Goal: Transaction & Acquisition: Book appointment/travel/reservation

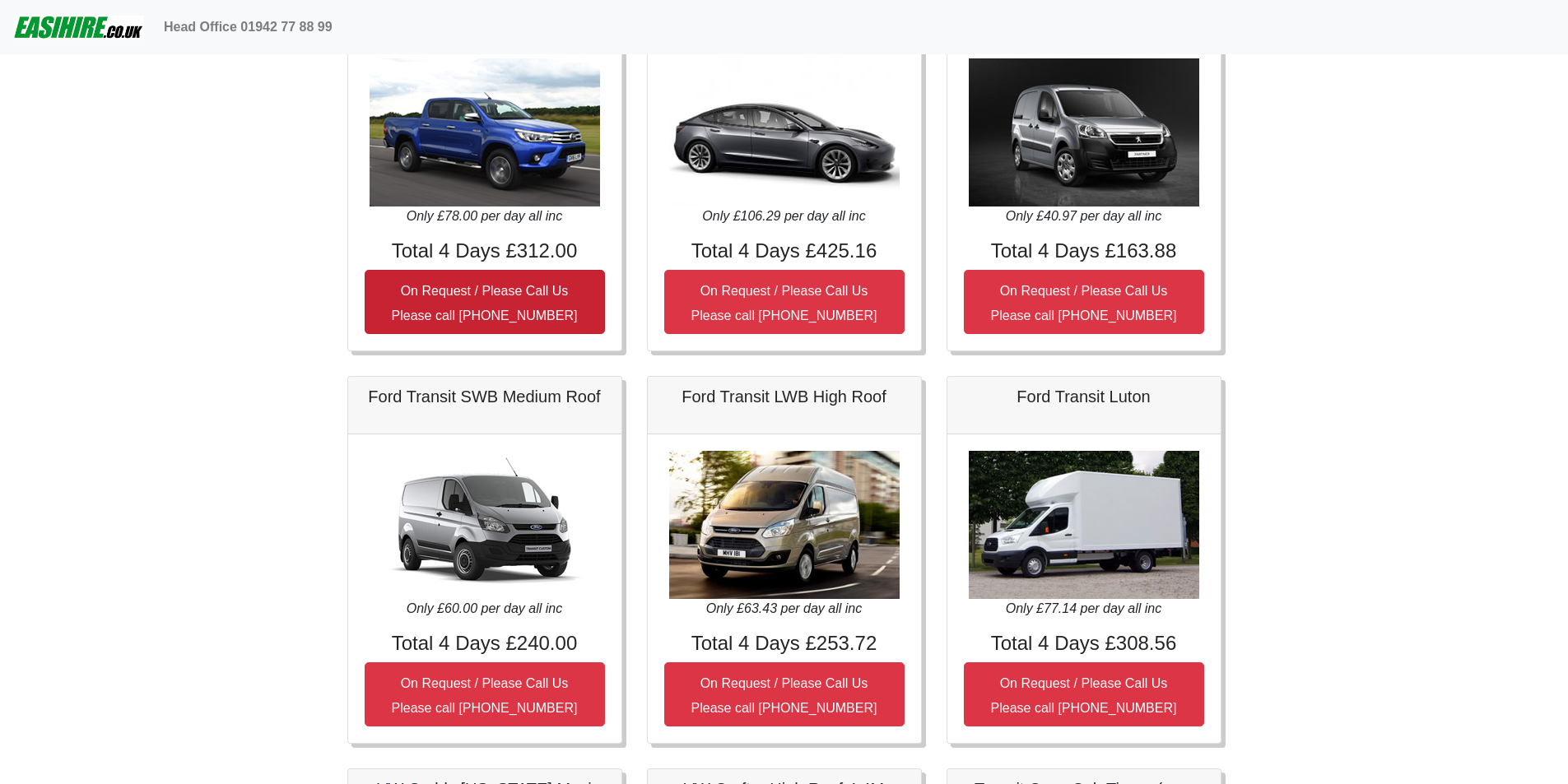
scroll to position [493, 0]
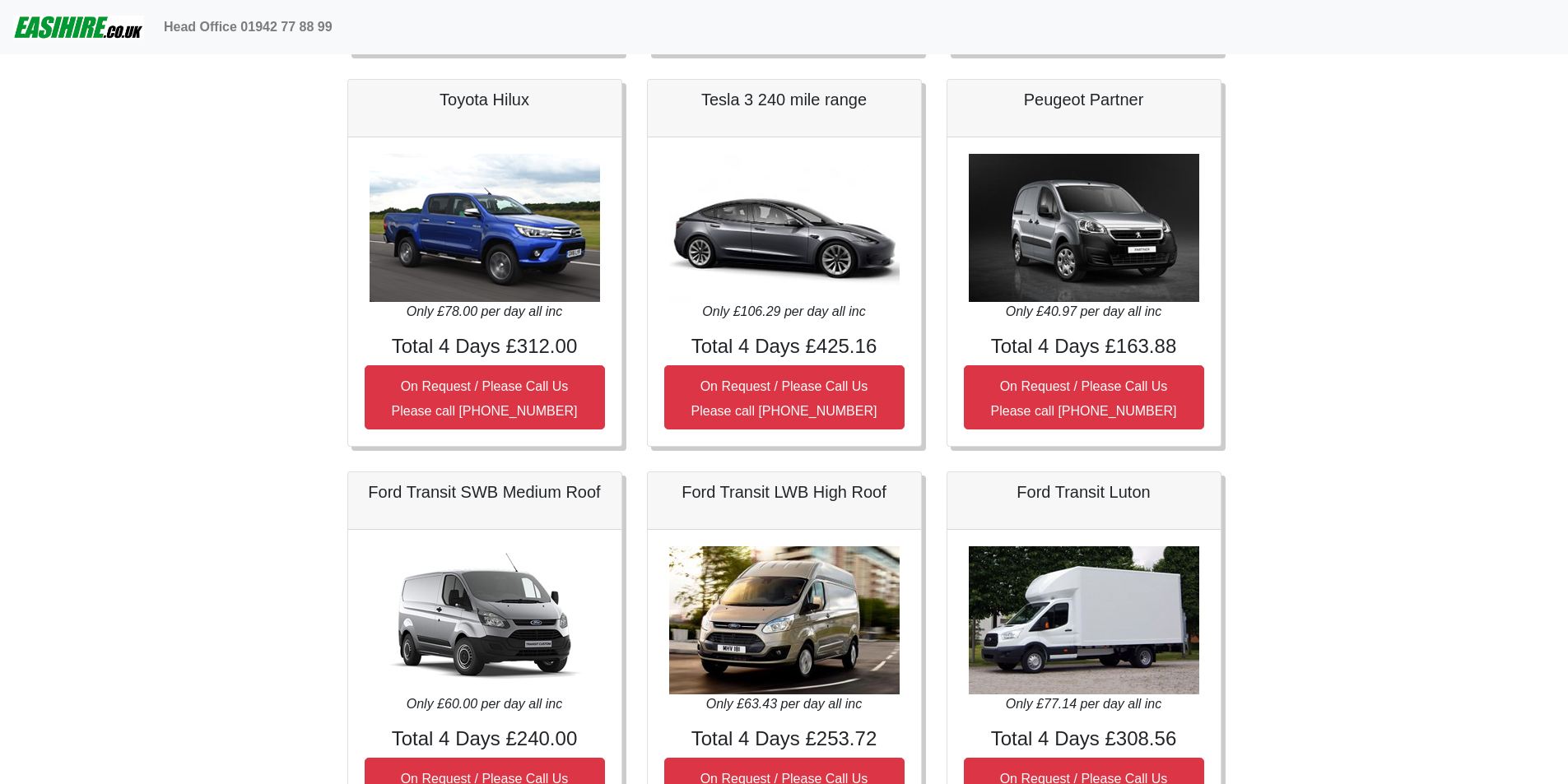
click at [483, 287] on img at bounding box center [484, 227] width 230 height 148
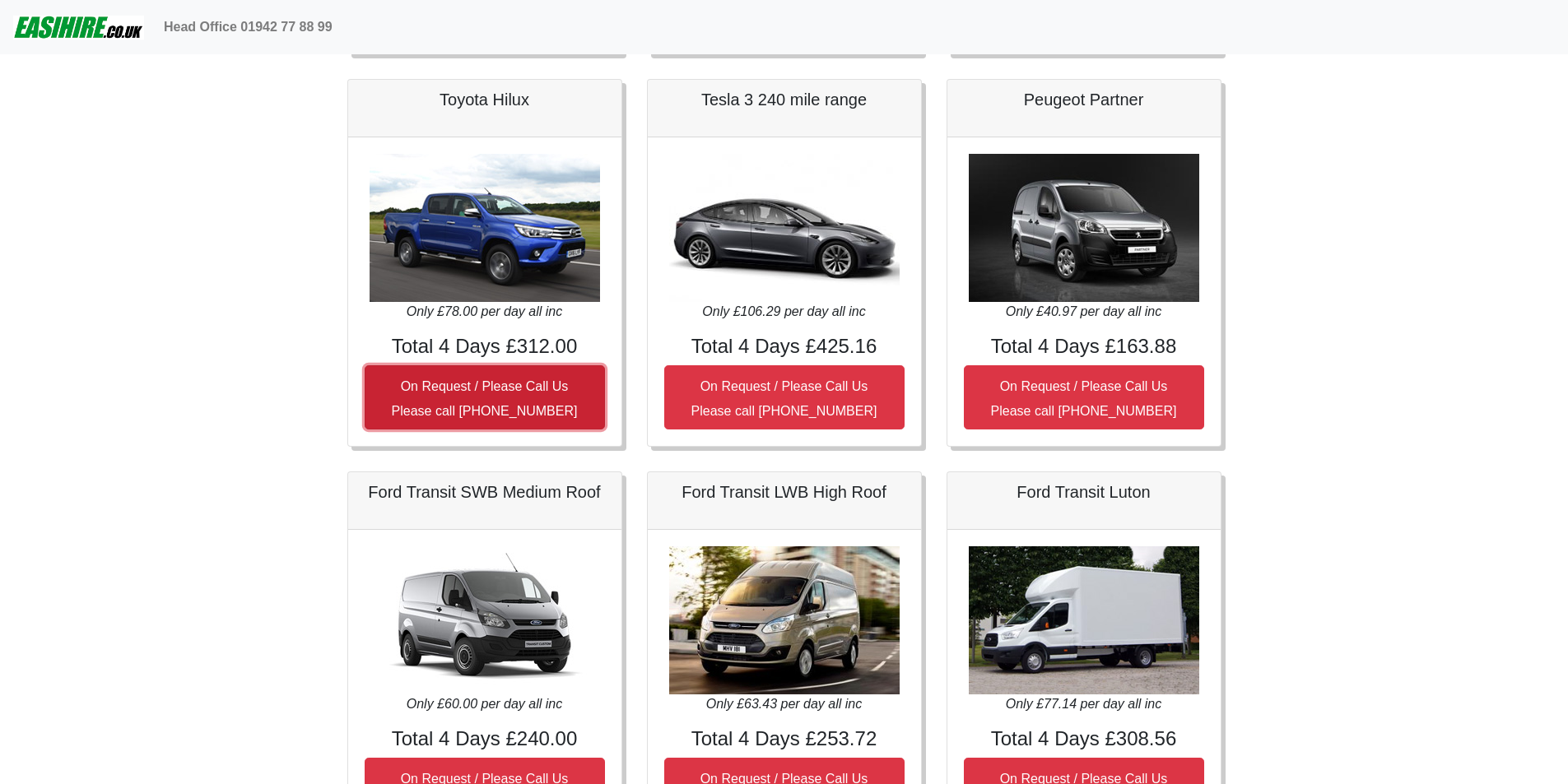
click at [495, 392] on small "On Request / Please Call Us Please call [PHONE_NUMBER]" at bounding box center [485, 399] width 186 height 39
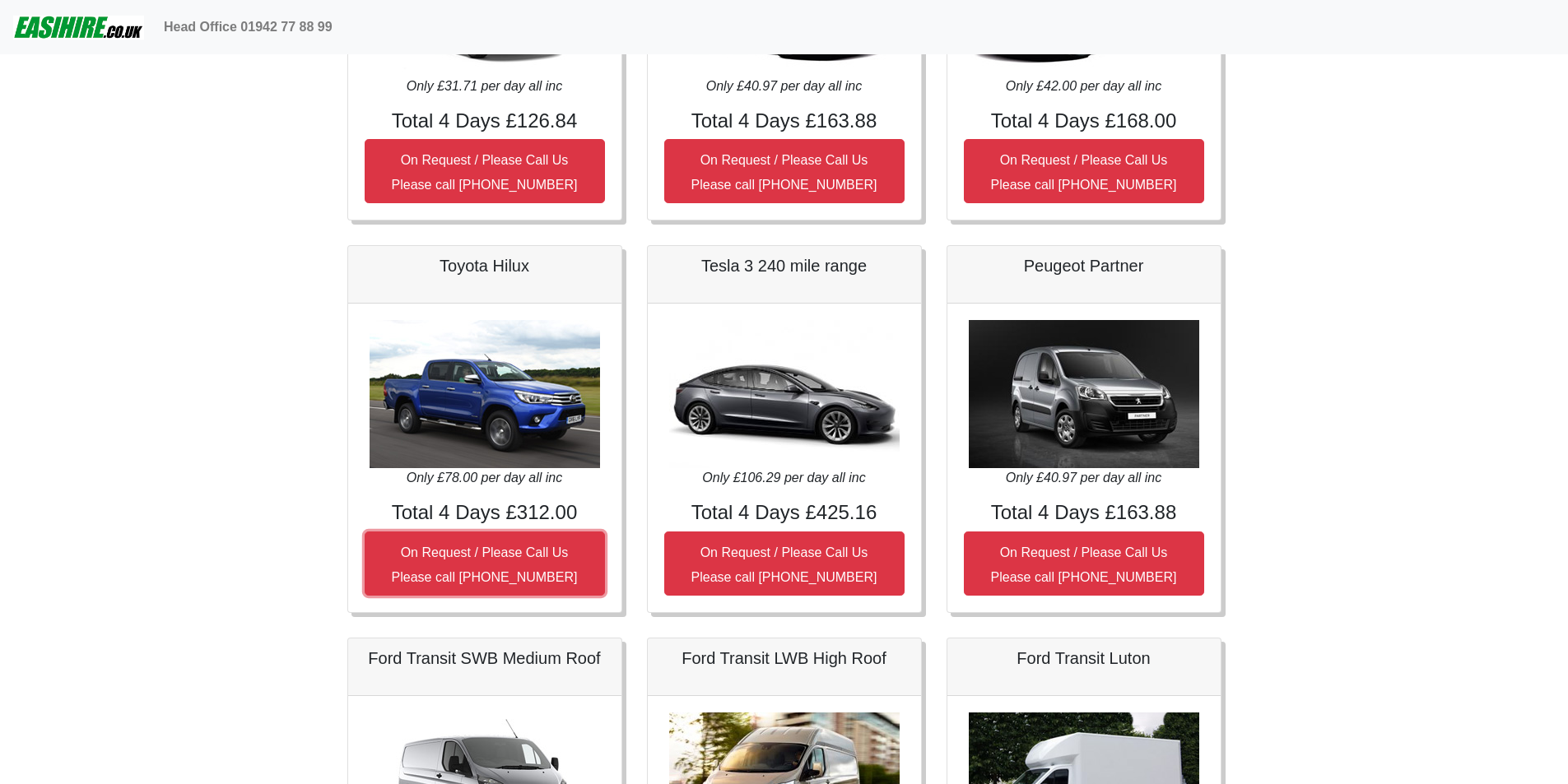
scroll to position [330, 0]
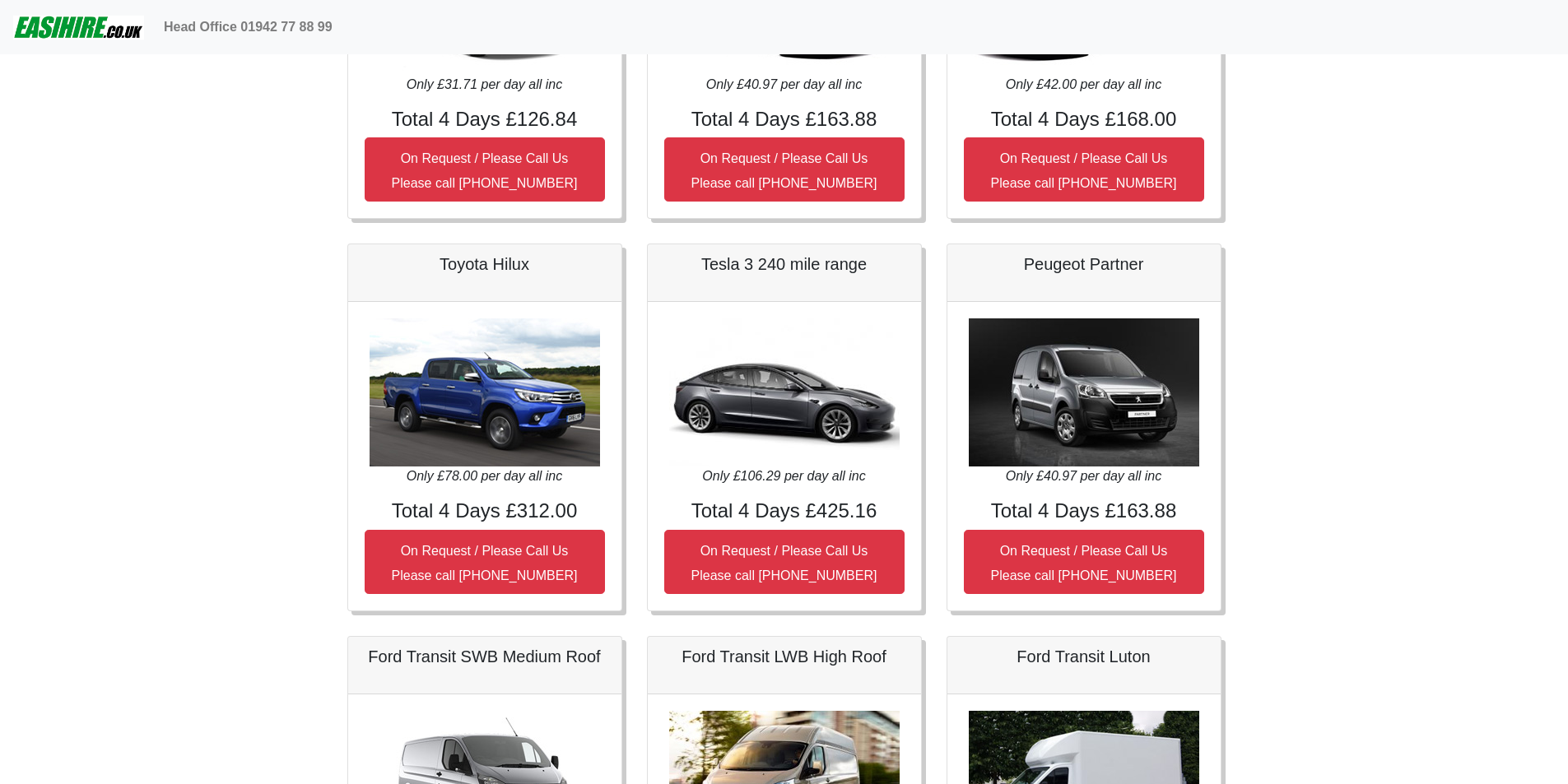
click at [466, 398] on img at bounding box center [484, 392] width 230 height 148
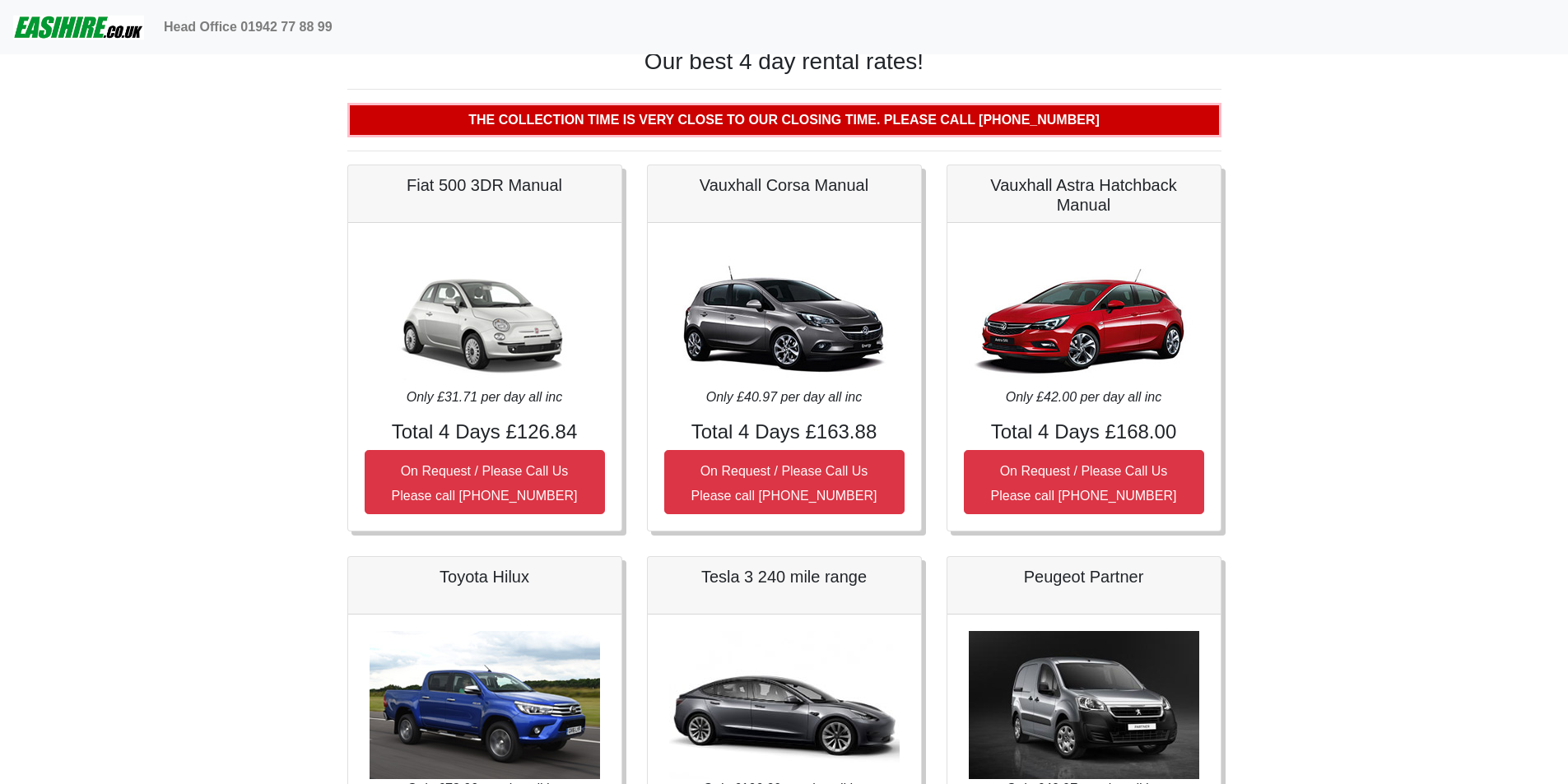
scroll to position [0, 0]
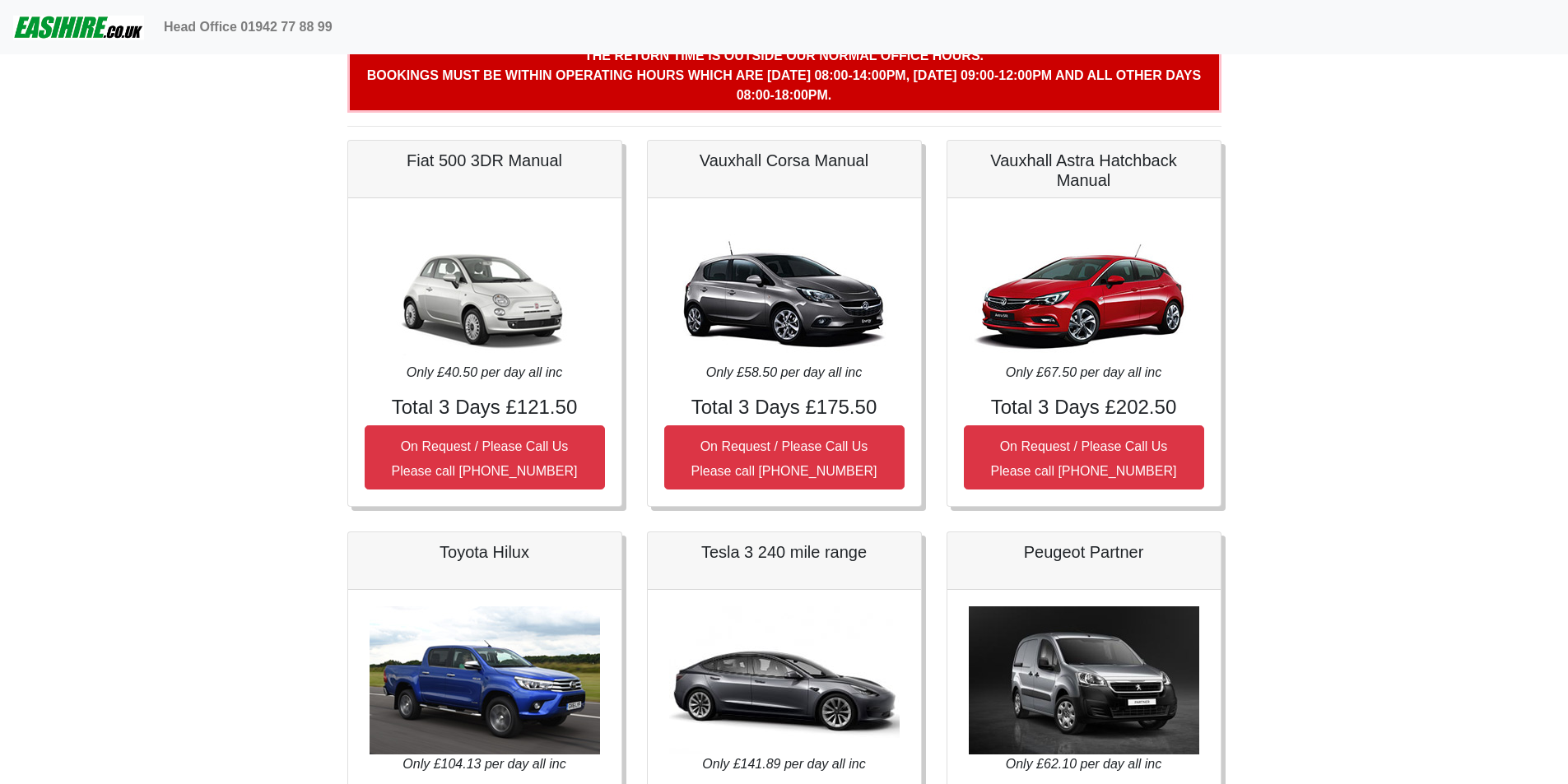
scroll to position [247, 0]
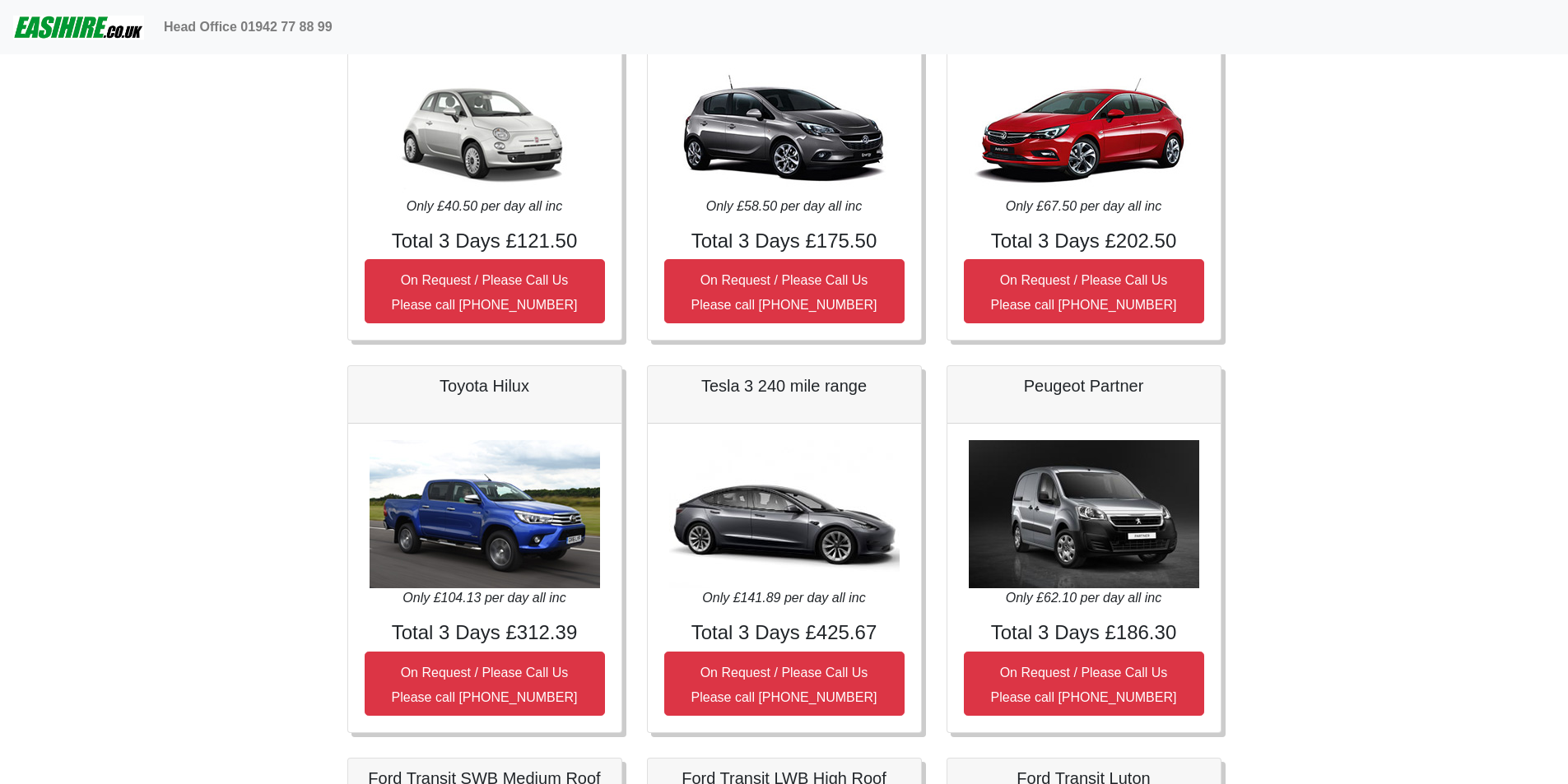
click at [488, 389] on h5 "Toyota Hilux" at bounding box center [485, 385] width 240 height 20
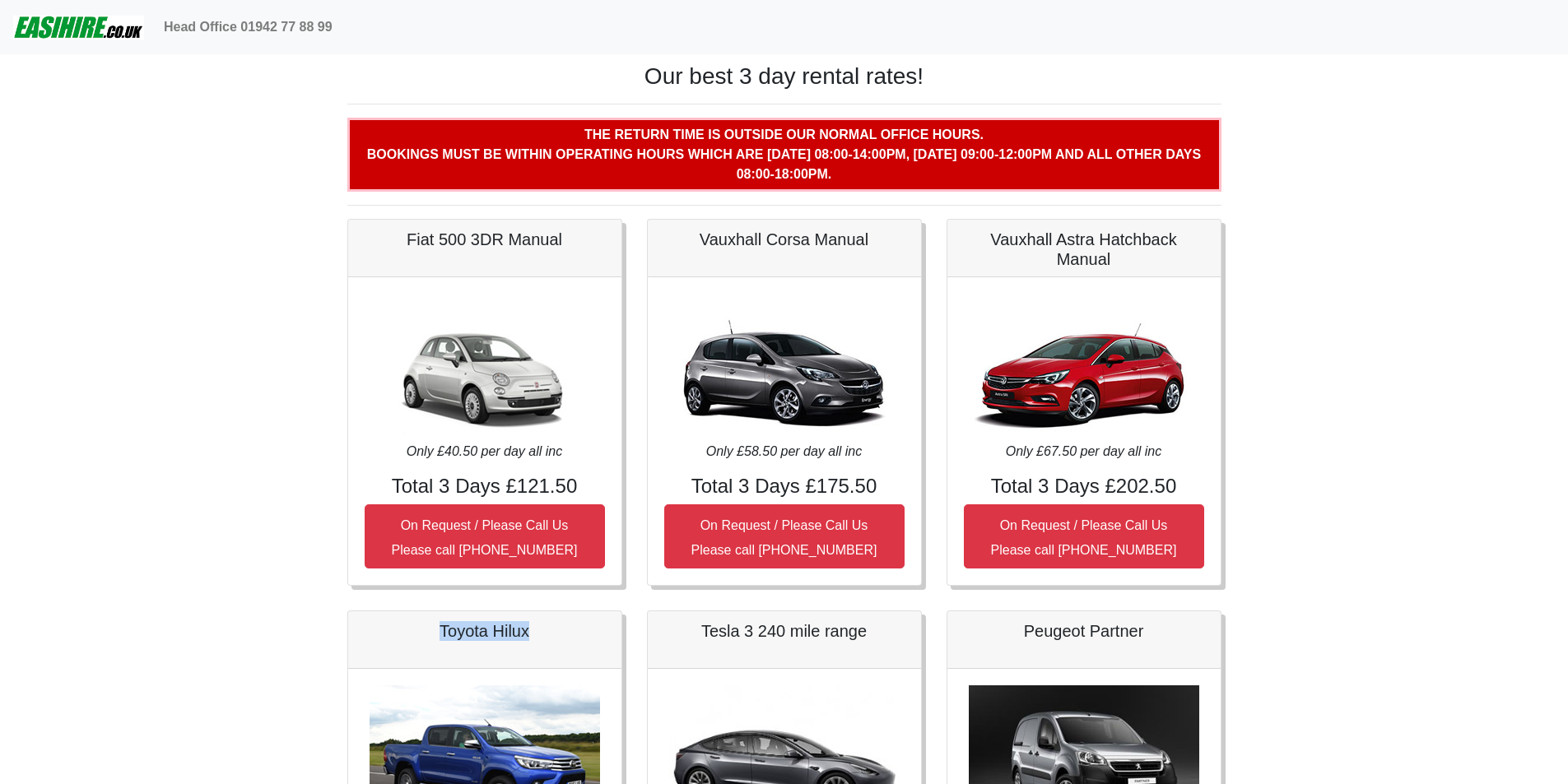
scroll to position [0, 0]
